Goal: Transaction & Acquisition: Purchase product/service

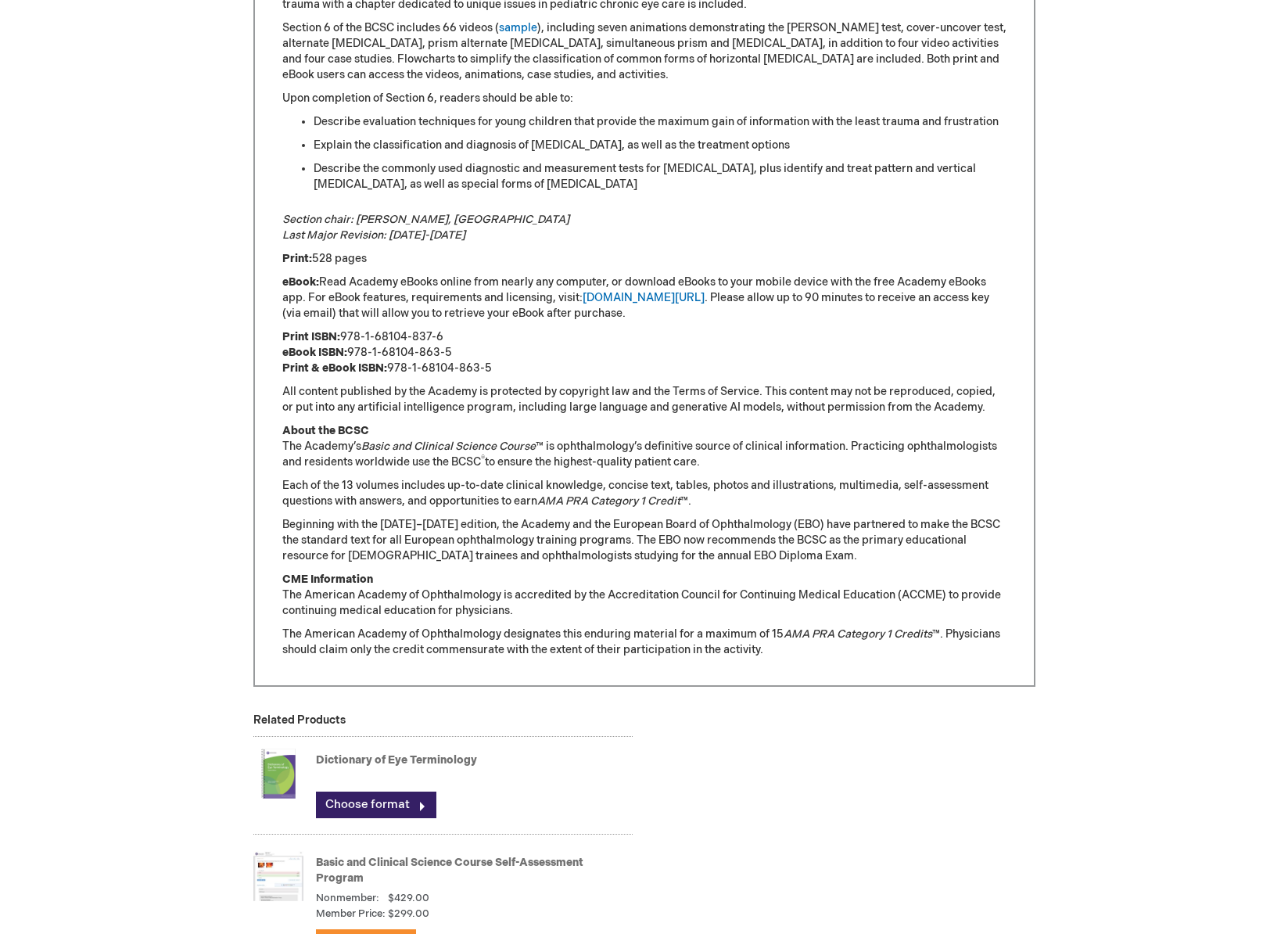
scroll to position [924, 0]
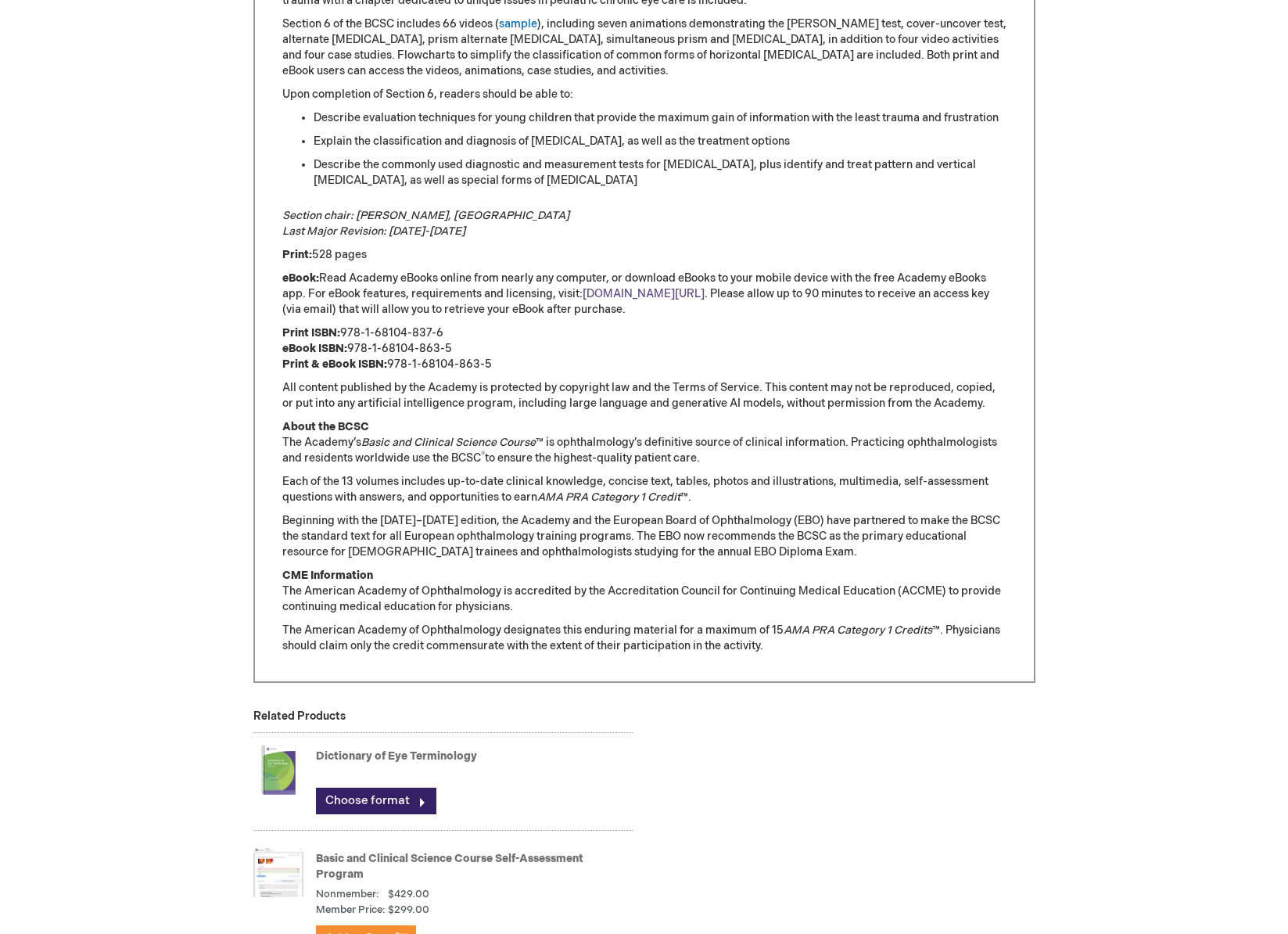
click at [605, 292] on link "[DOMAIN_NAME][URL]" at bounding box center [643, 294] width 122 height 14
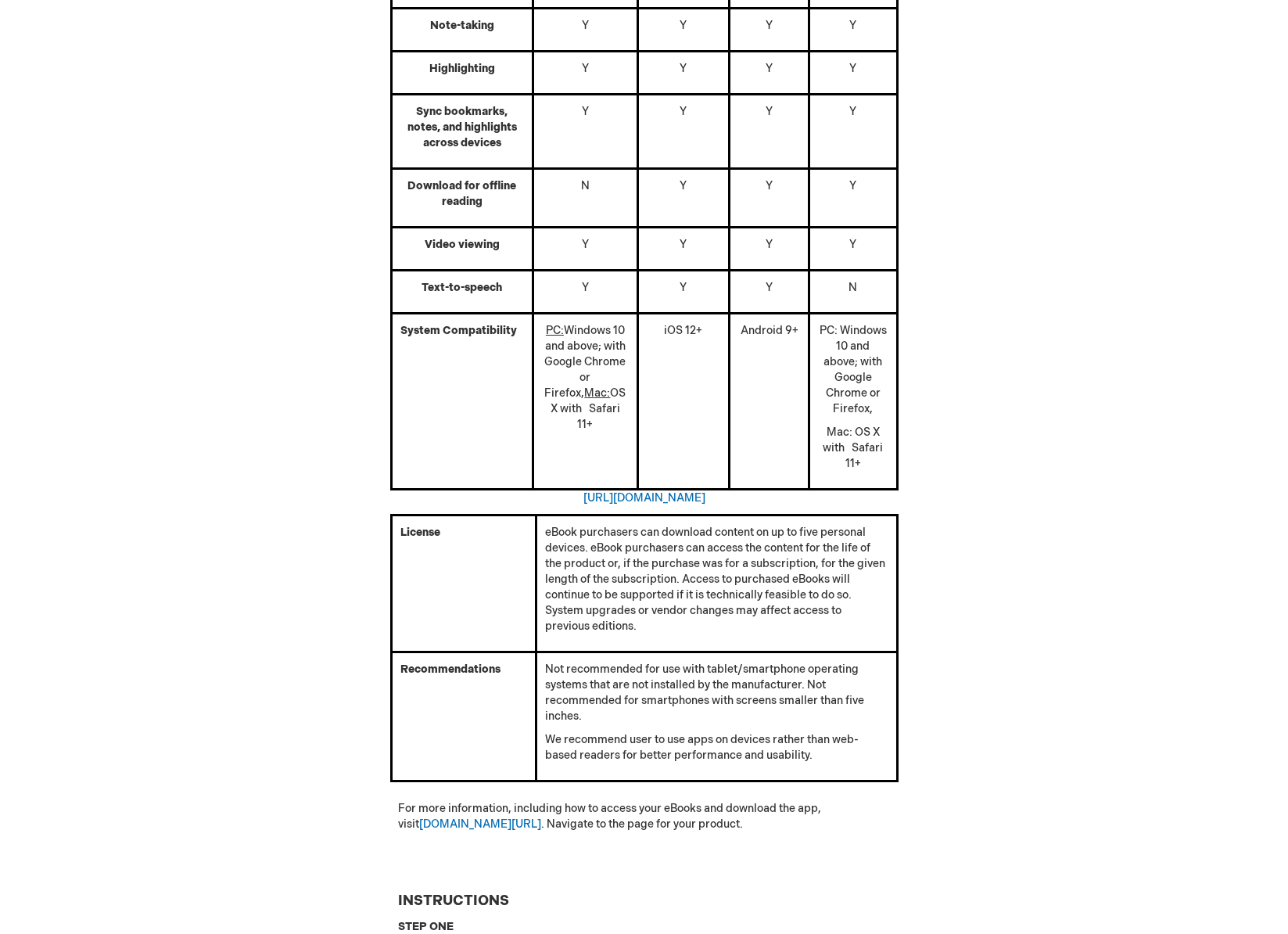
scroll to position [515, 0]
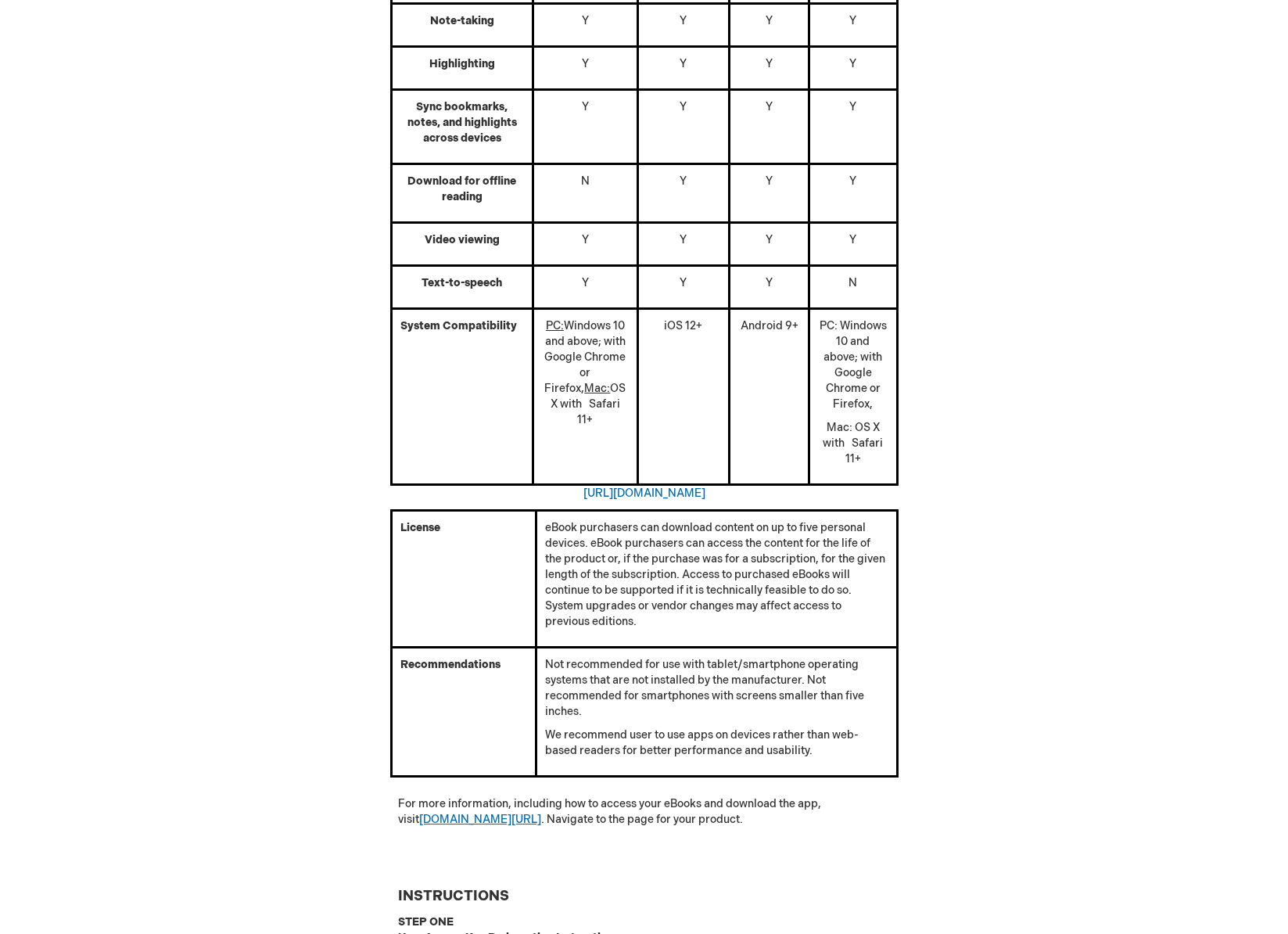
click at [444, 813] on link "aao.org/store" at bounding box center [479, 820] width 122 height 14
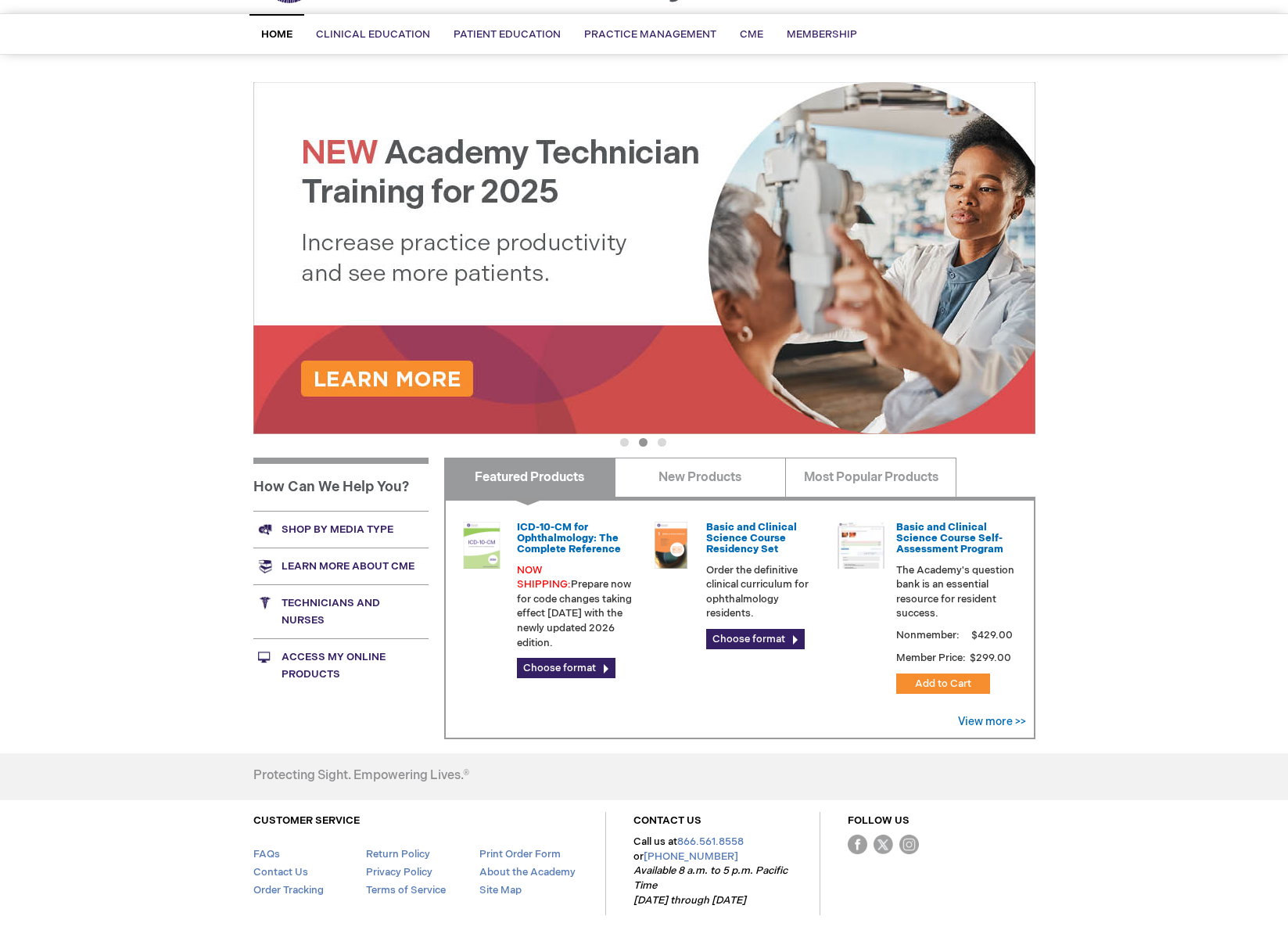
scroll to position [167, 0]
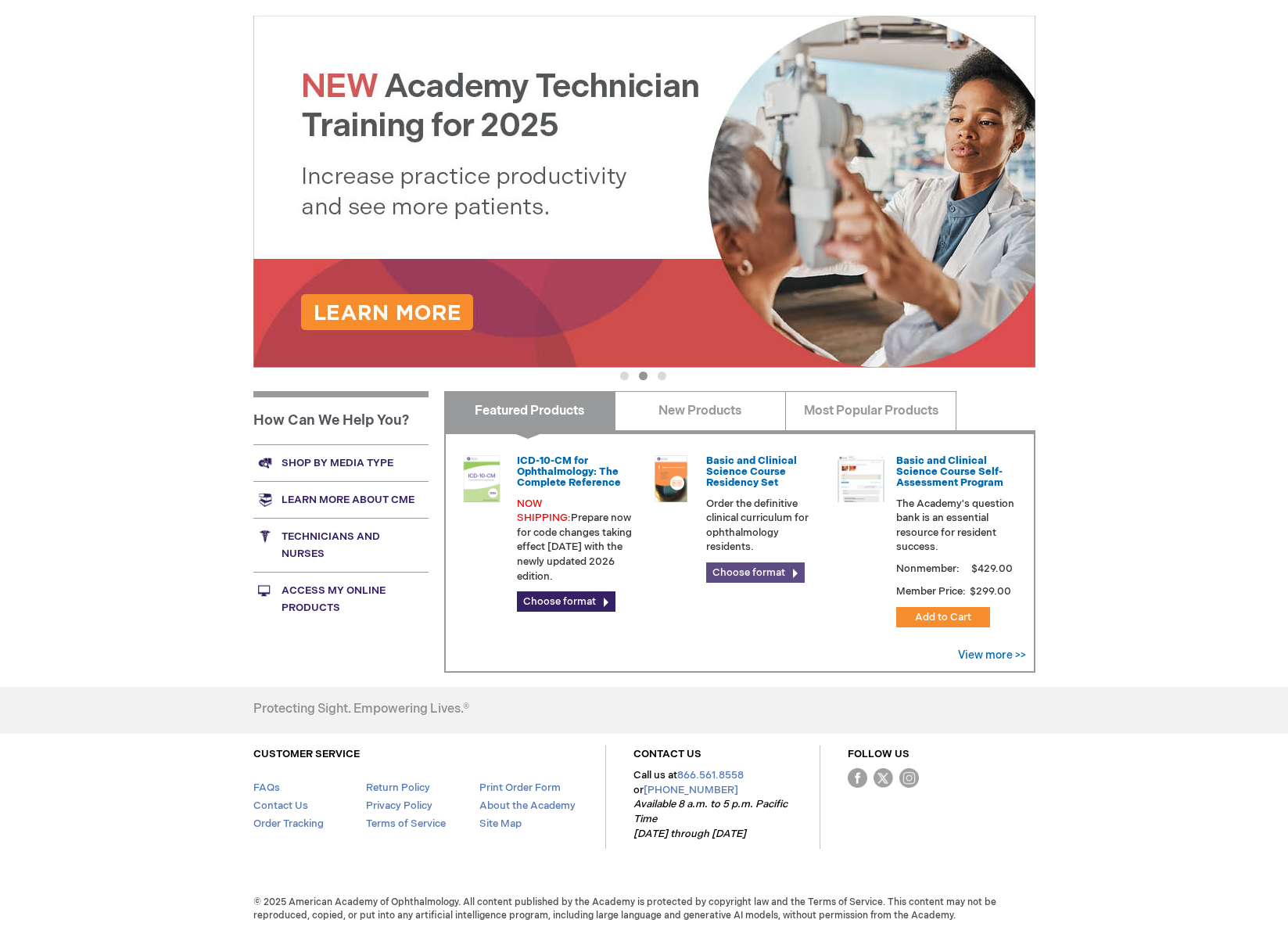
click at [769, 574] on link "Choose format" at bounding box center [755, 573] width 99 height 21
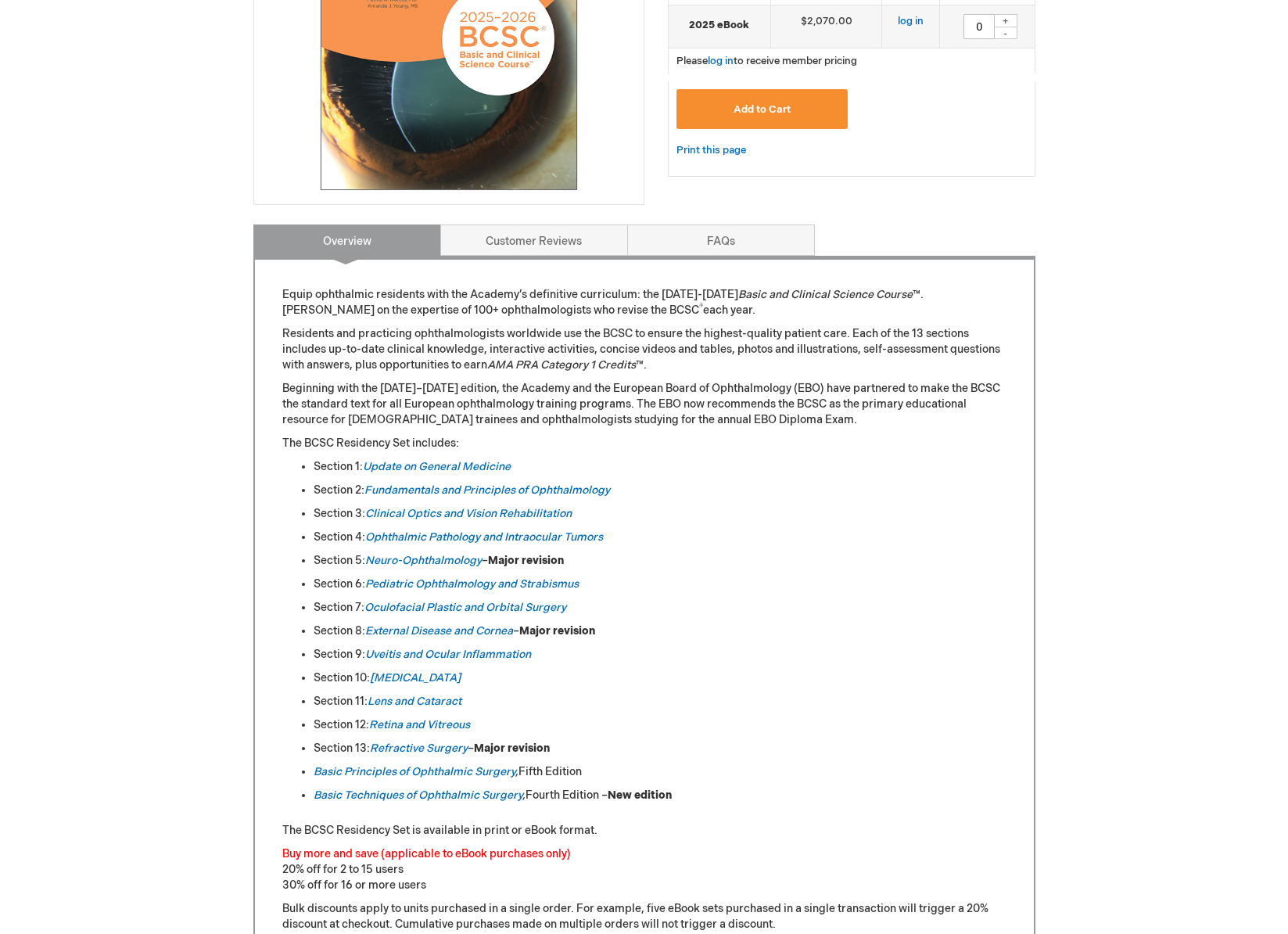
scroll to position [479, 0]
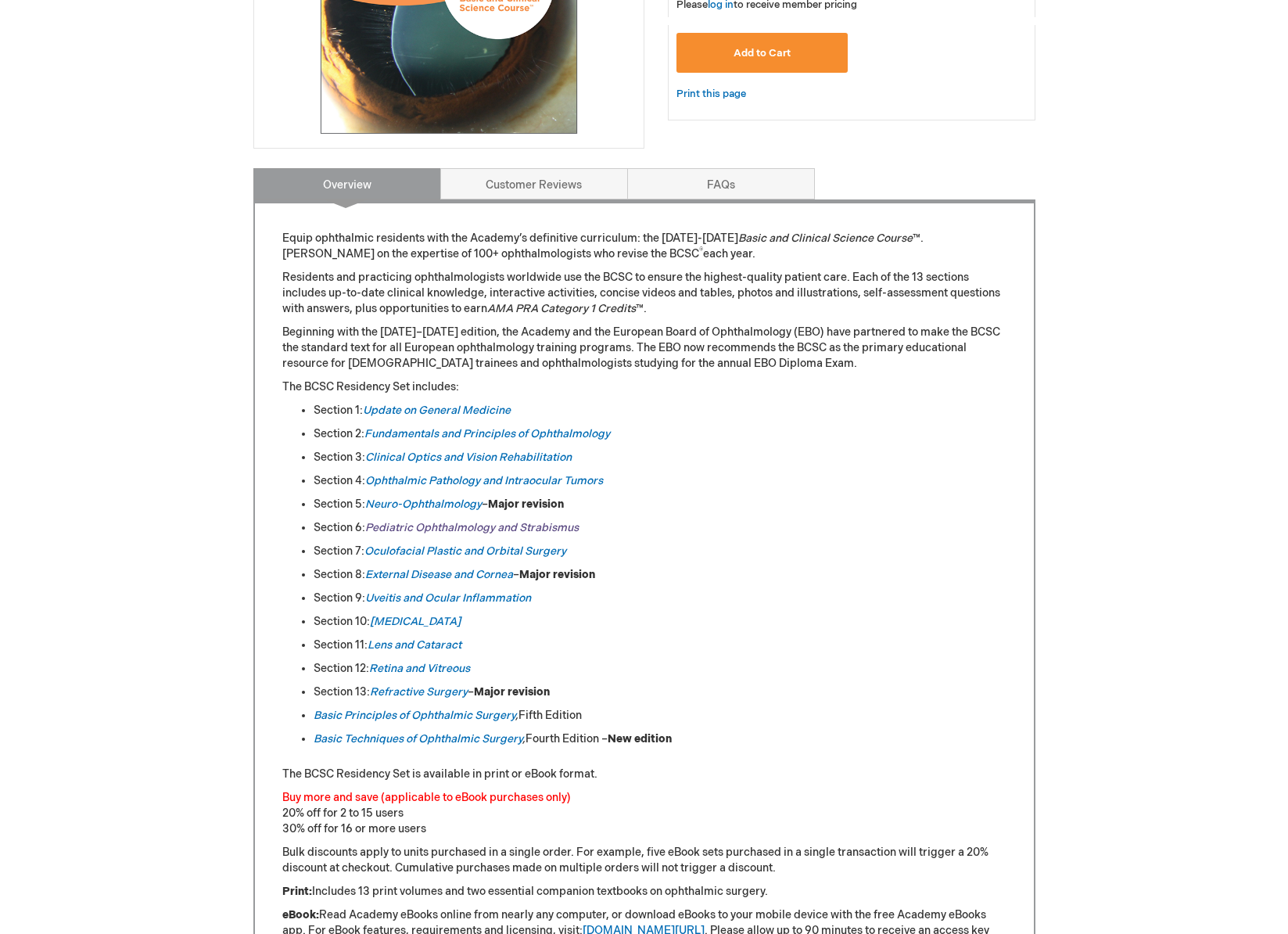
click at [456, 535] on li "Section 6: Pediatric Ophthalmology and Strabismus" at bounding box center [659, 528] width 692 height 16
click at [455, 531] on link "Pediatric Ophthalmology and Strabismus" at bounding box center [472, 528] width 214 height 14
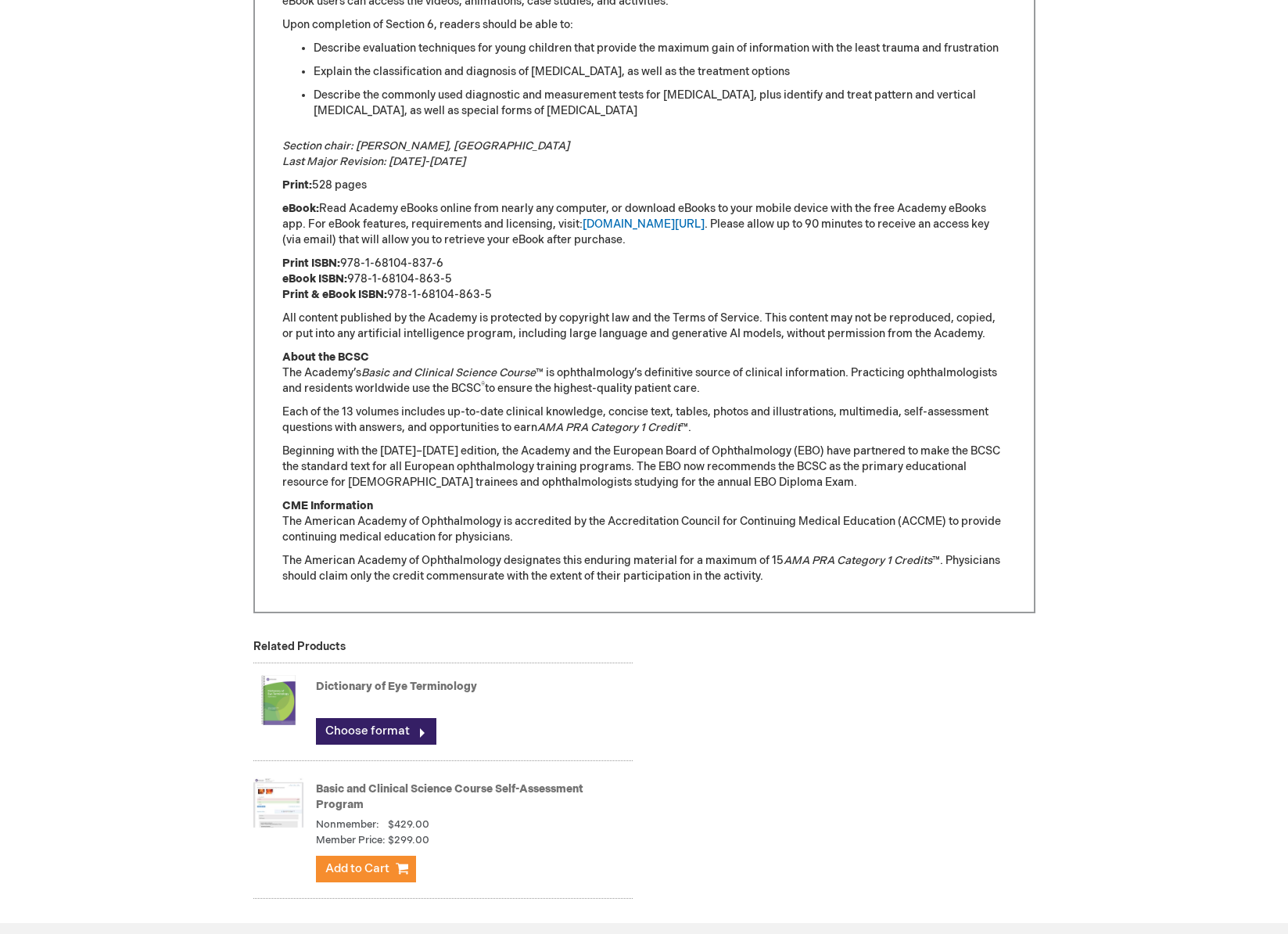
scroll to position [995, 0]
